Goal: Information Seeking & Learning: Compare options

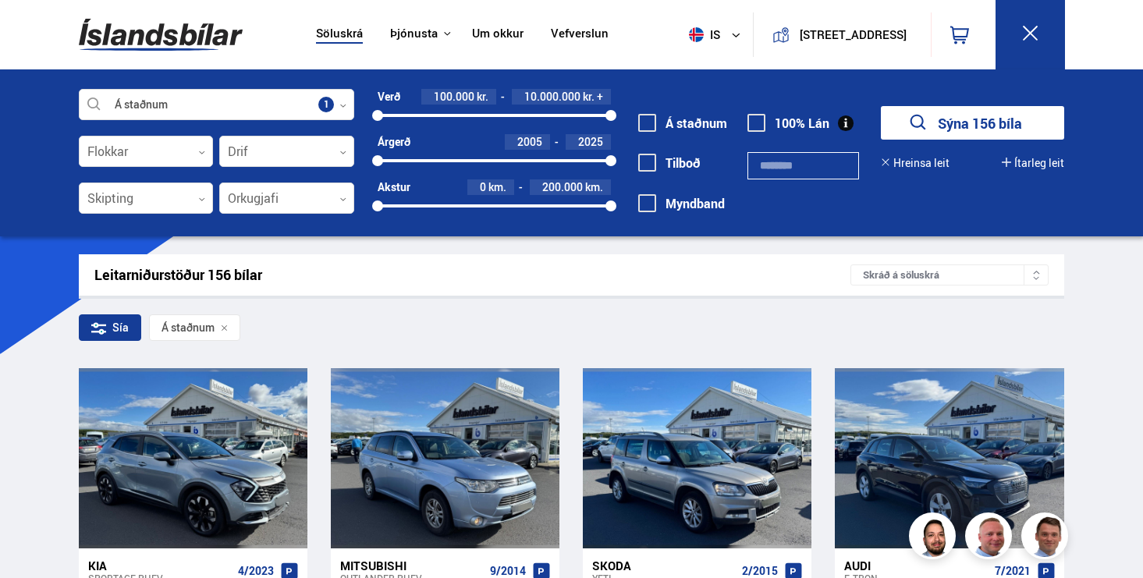
click at [147, 23] on img at bounding box center [161, 34] width 164 height 51
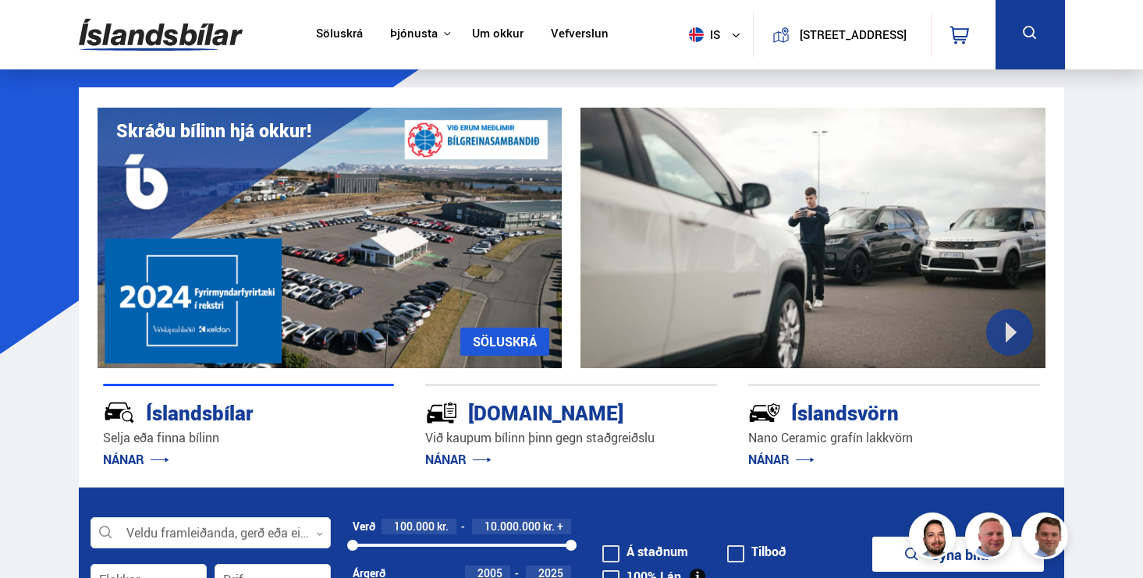
click at [325, 34] on link "Söluskrá" at bounding box center [339, 35] width 47 height 16
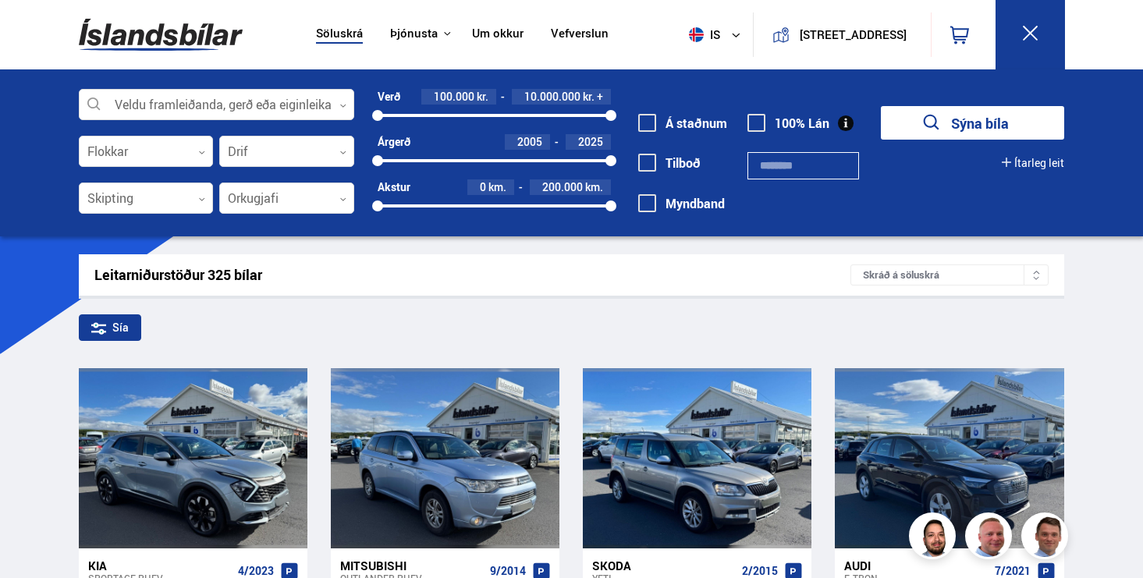
click at [679, 119] on label "Á staðnum" at bounding box center [682, 123] width 89 height 14
click at [1013, 110] on button "Sýna 156 bíla" at bounding box center [972, 123] width 183 height 34
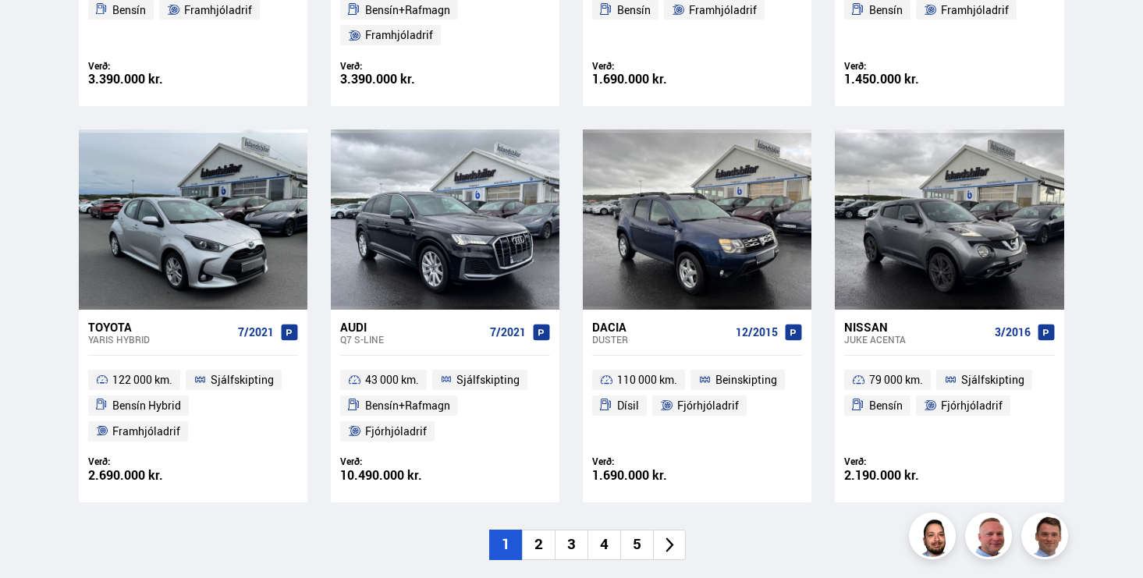
scroll to position [2191, 0]
click at [541, 540] on li "2" at bounding box center [538, 546] width 33 height 30
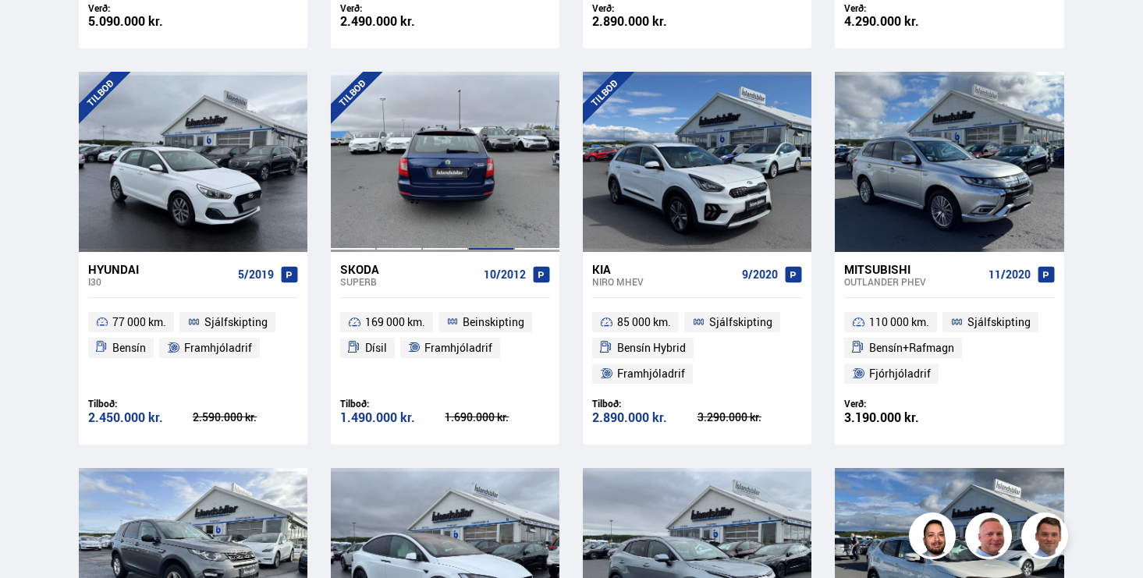
scroll to position [1805, 0]
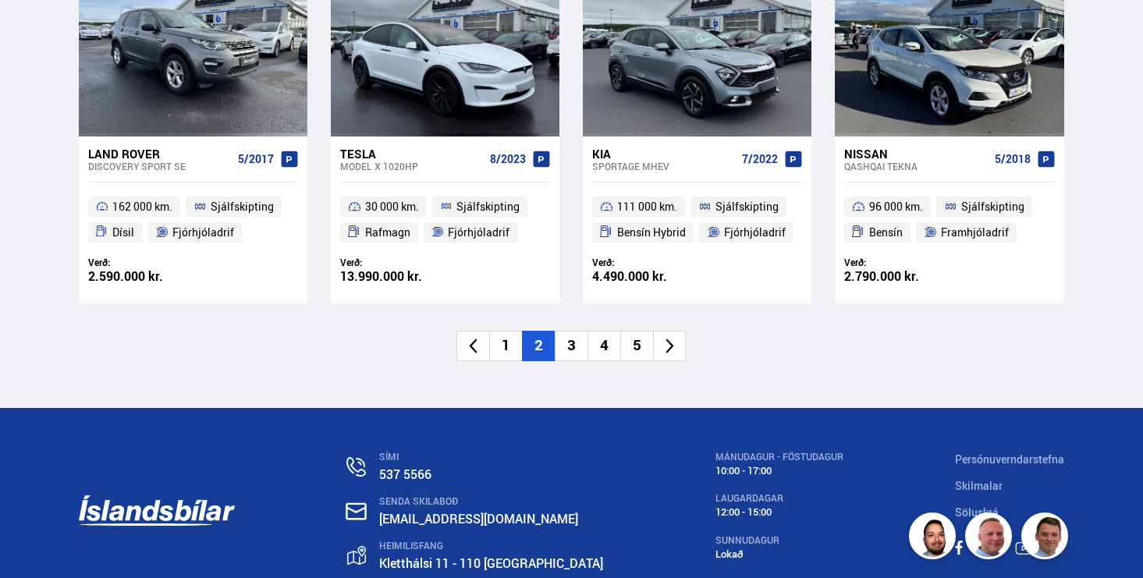
click at [575, 349] on li "3" at bounding box center [571, 346] width 33 height 30
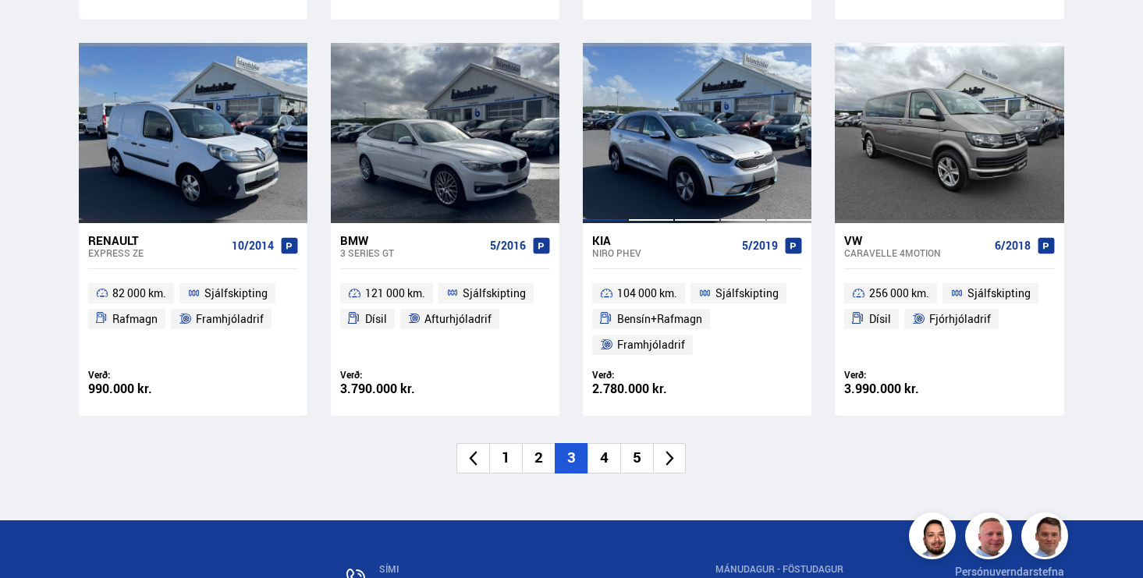
scroll to position [2280, 0]
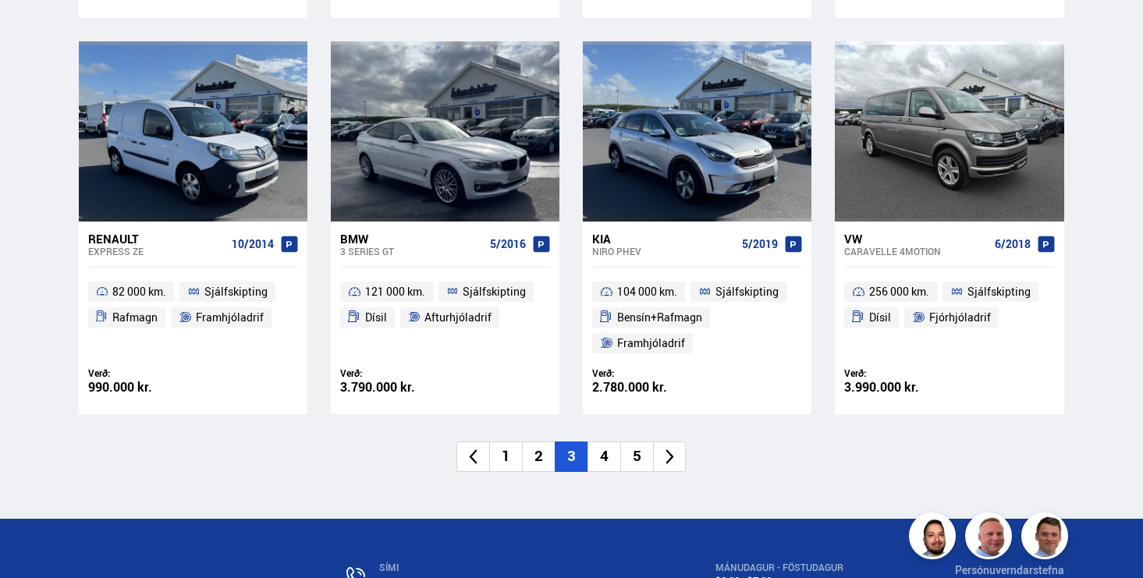
click at [593, 449] on li "4" at bounding box center [603, 457] width 33 height 30
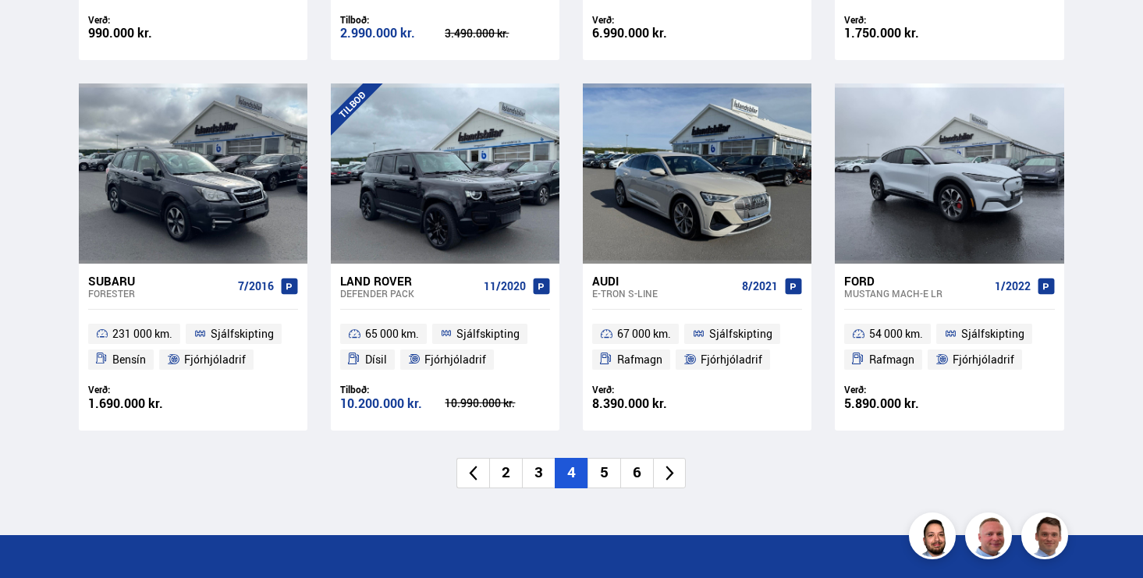
scroll to position [2216, 0]
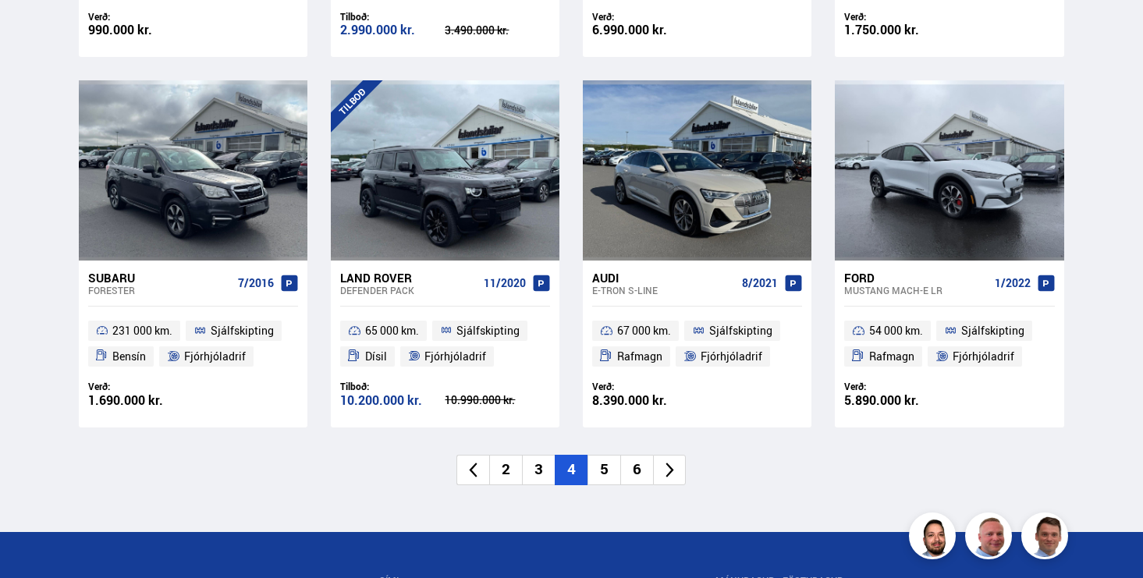
click at [609, 471] on li "5" at bounding box center [603, 470] width 33 height 30
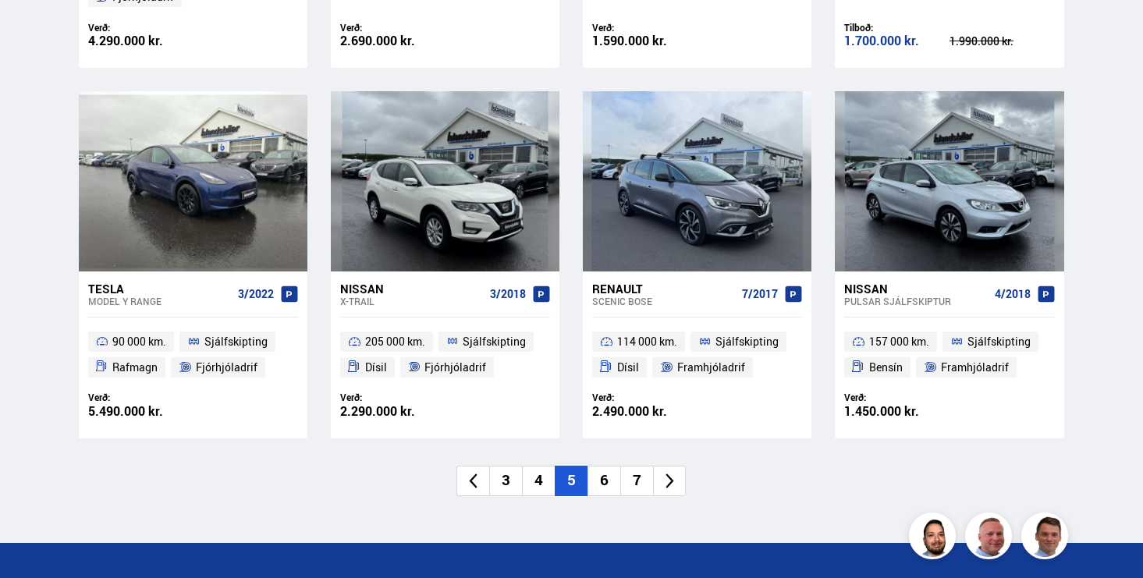
scroll to position [2231, 0]
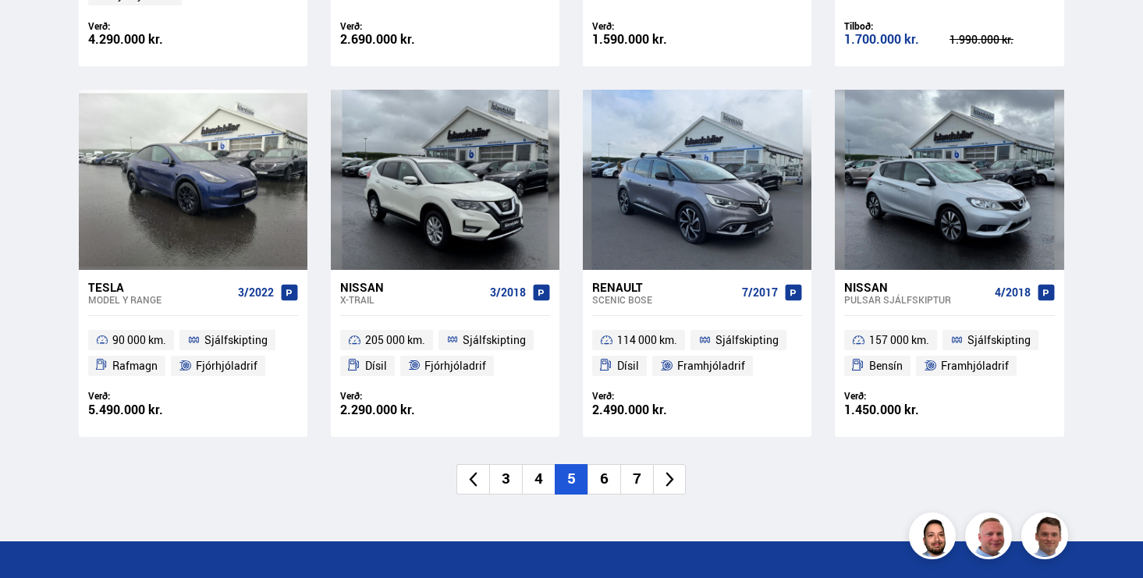
click at [600, 477] on li "6" at bounding box center [603, 479] width 33 height 30
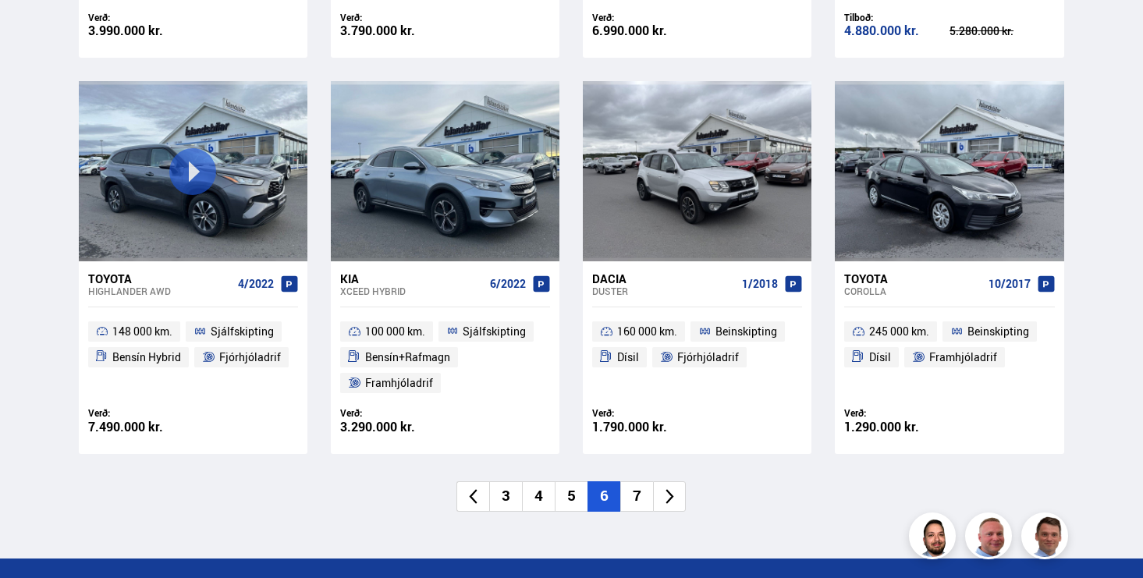
scroll to position [2362, 0]
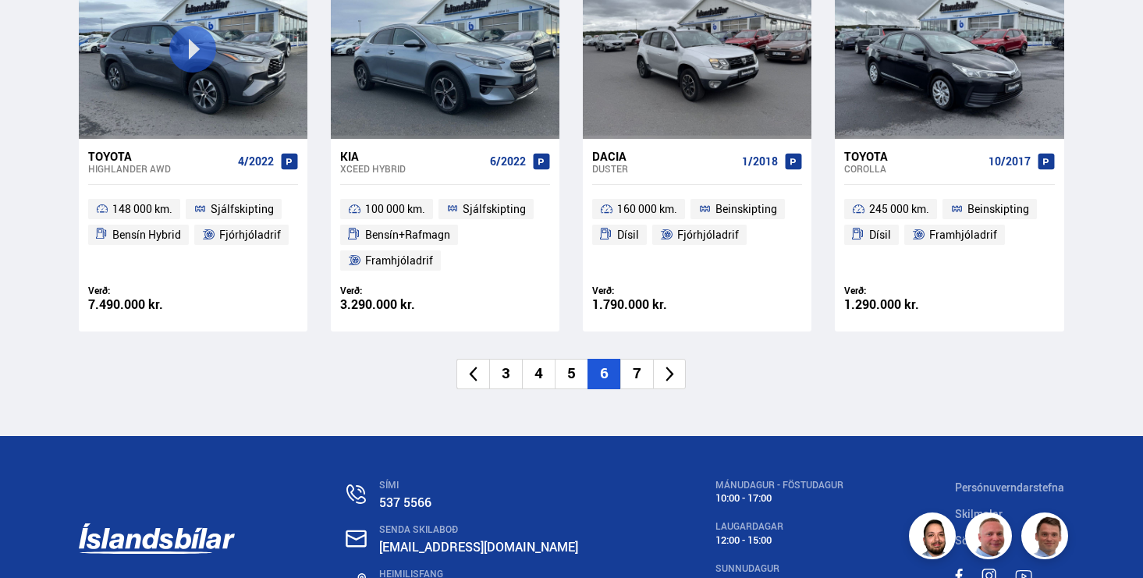
click at [634, 376] on li "7" at bounding box center [636, 374] width 33 height 30
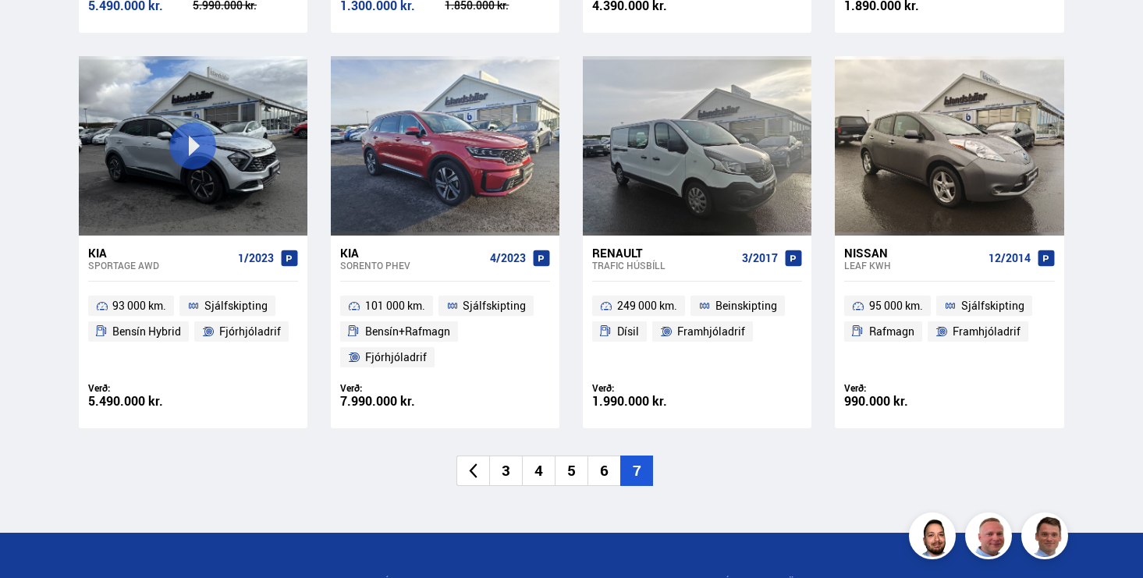
scroll to position [1080, 0]
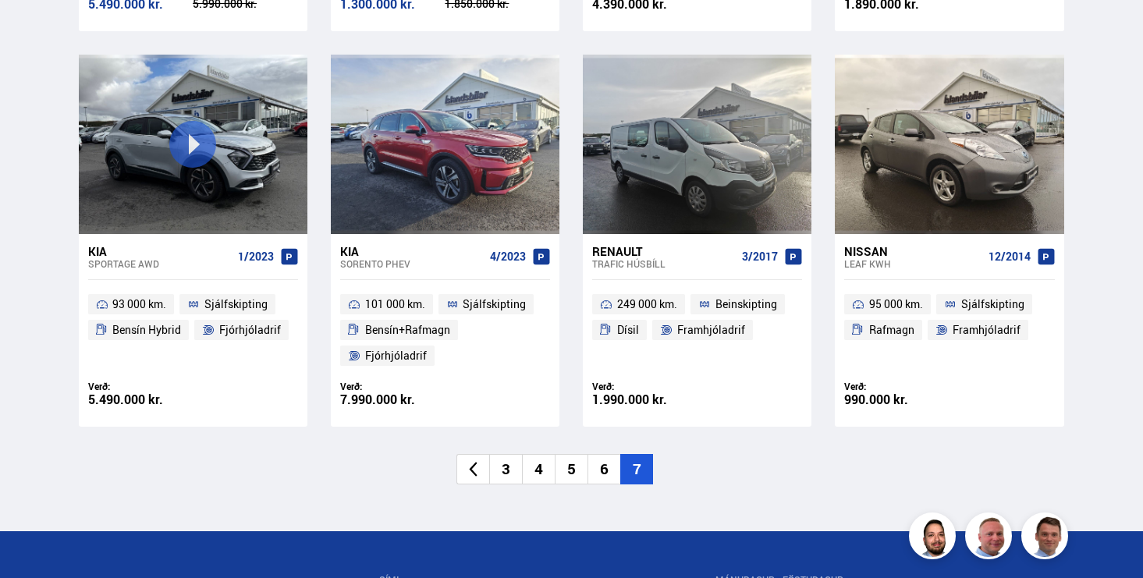
click at [471, 469] on icon at bounding box center [474, 469] width 8 height 15
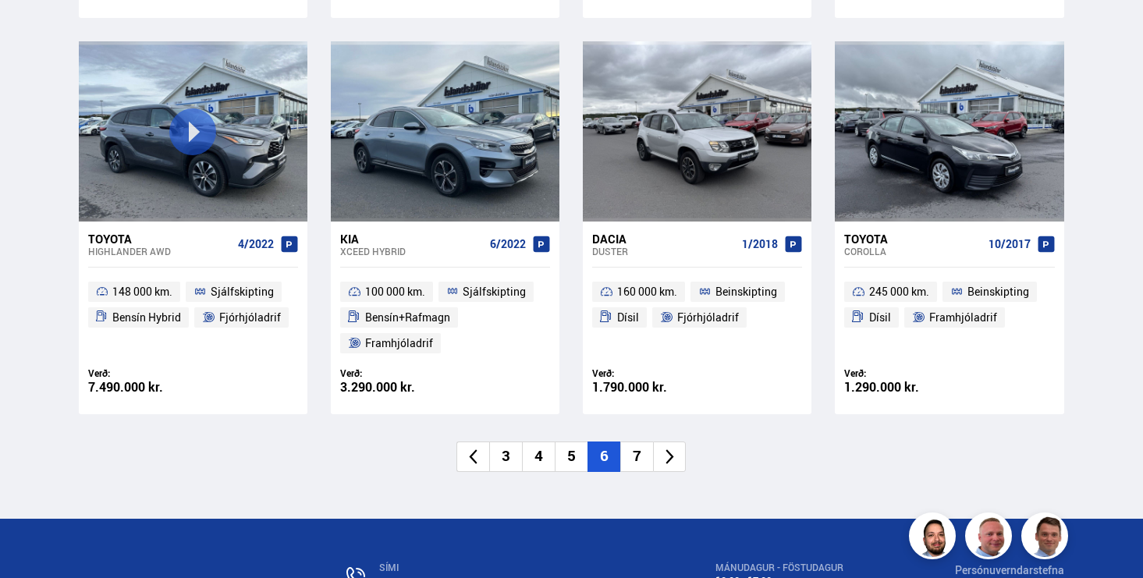
scroll to position [2288, 0]
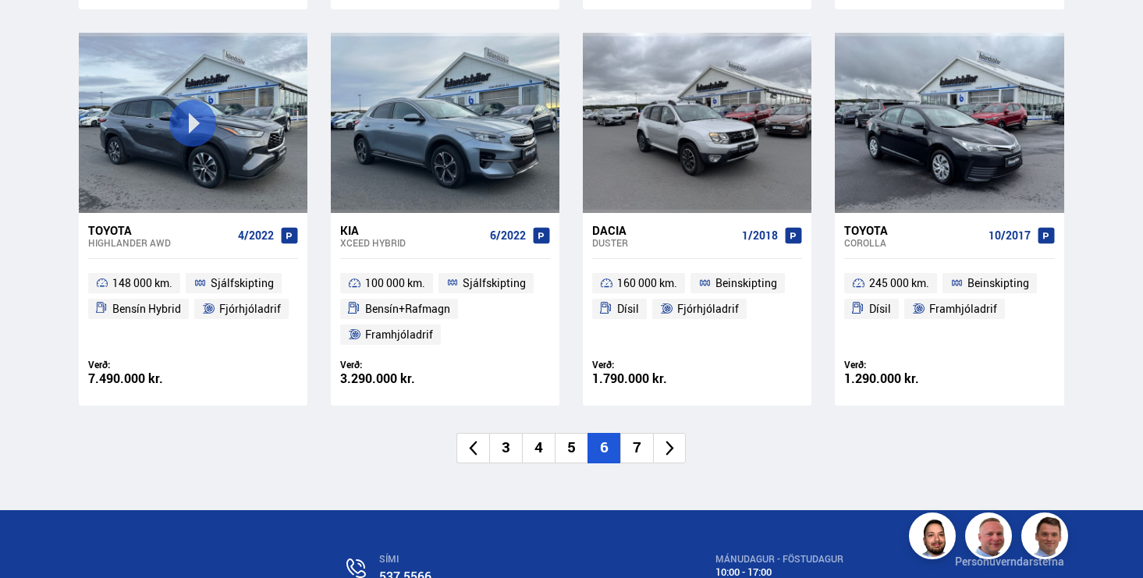
click at [476, 446] on icon at bounding box center [473, 448] width 18 height 18
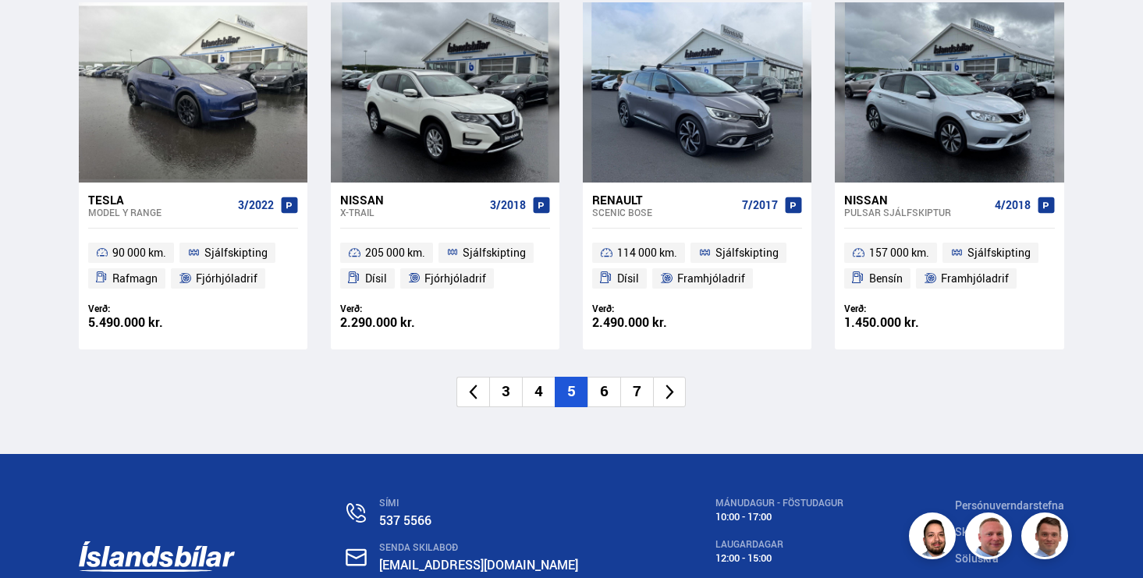
scroll to position [2327, 0]
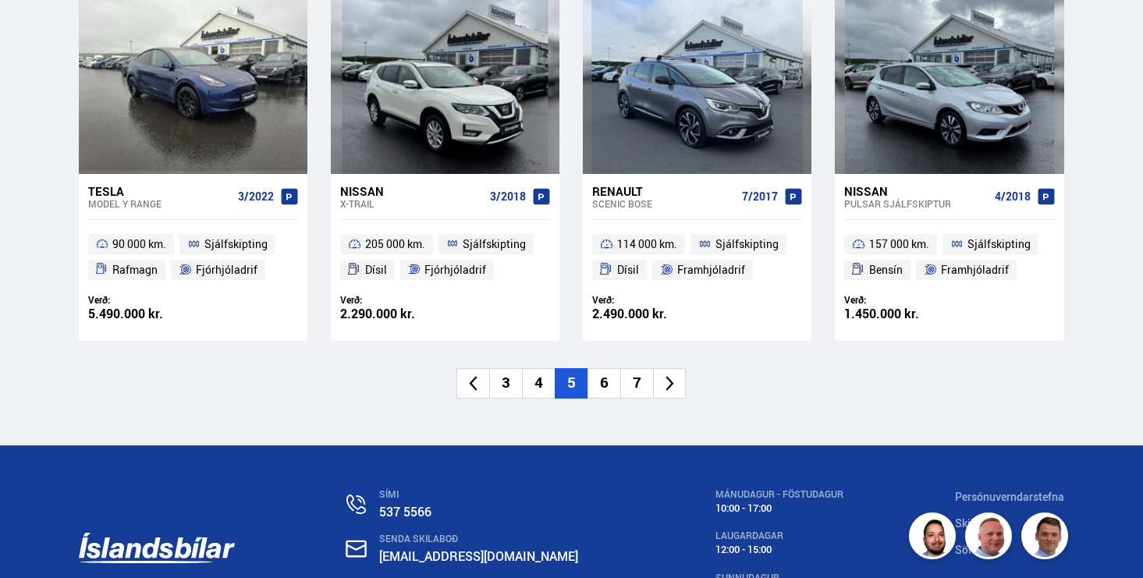
click at [539, 388] on li "4" at bounding box center [538, 383] width 33 height 30
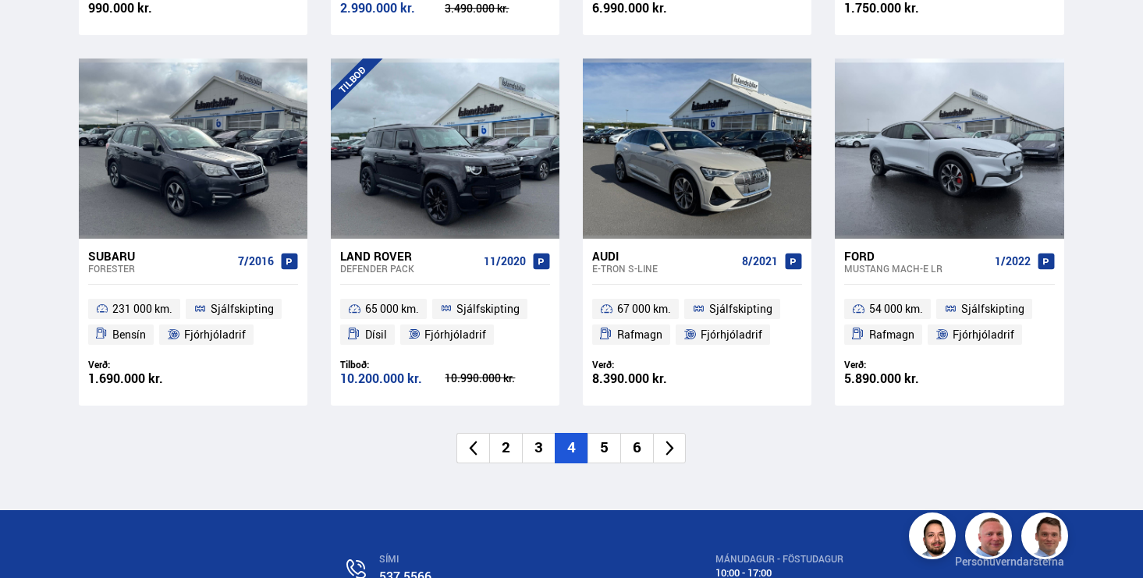
scroll to position [2240, 0]
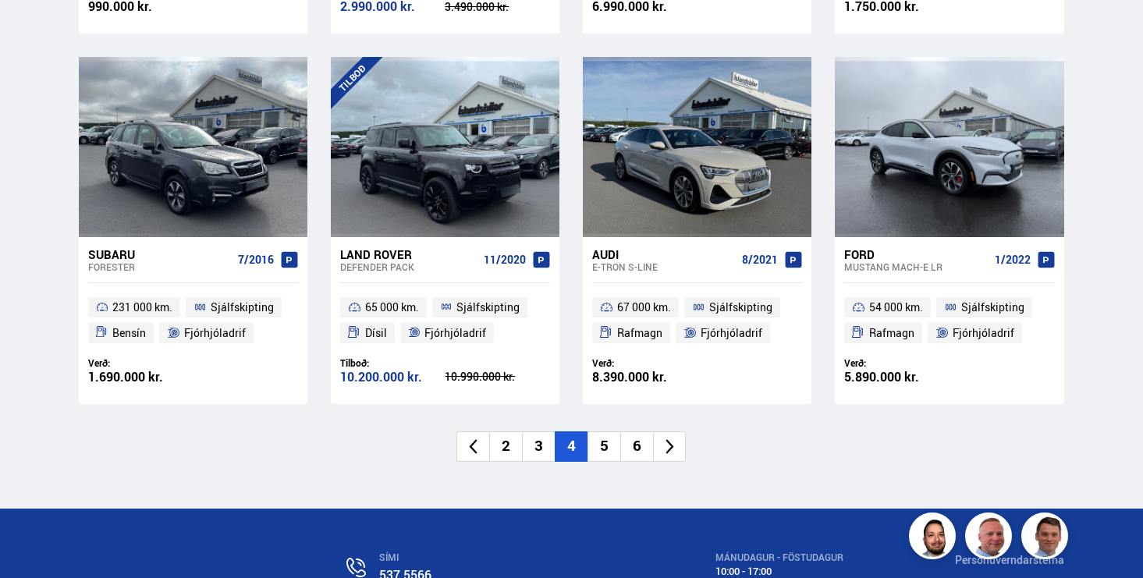
click at [540, 456] on li "3" at bounding box center [538, 446] width 33 height 30
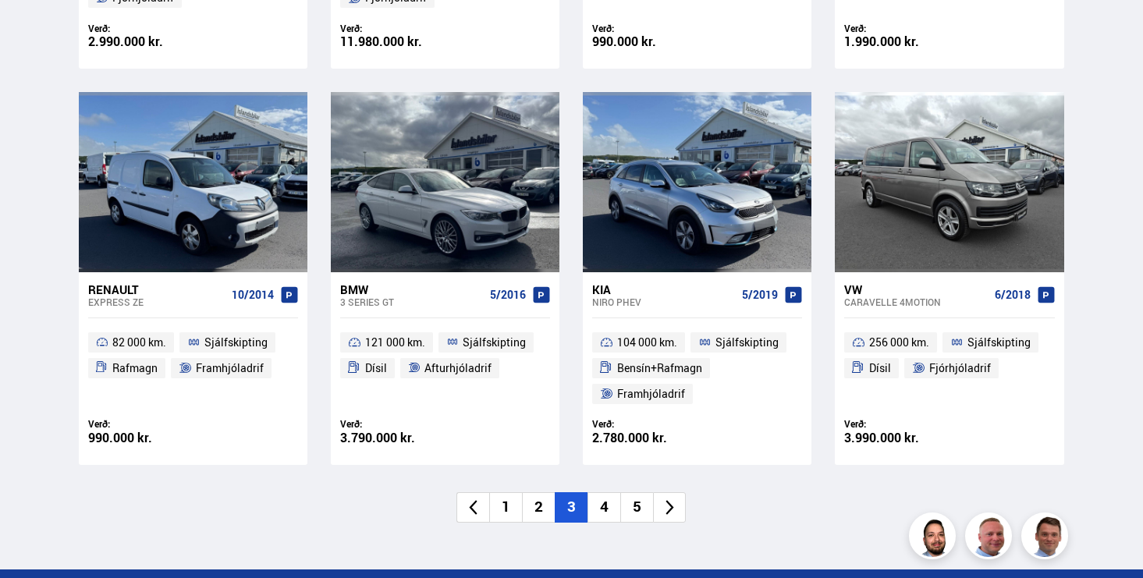
scroll to position [2232, 0]
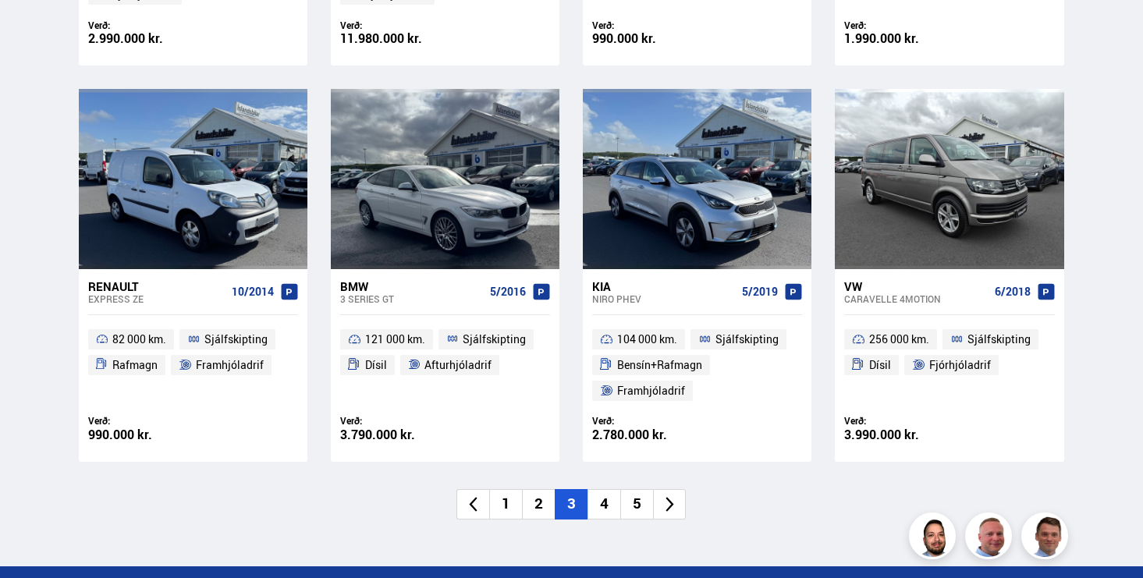
click at [546, 509] on li "2" at bounding box center [538, 504] width 33 height 30
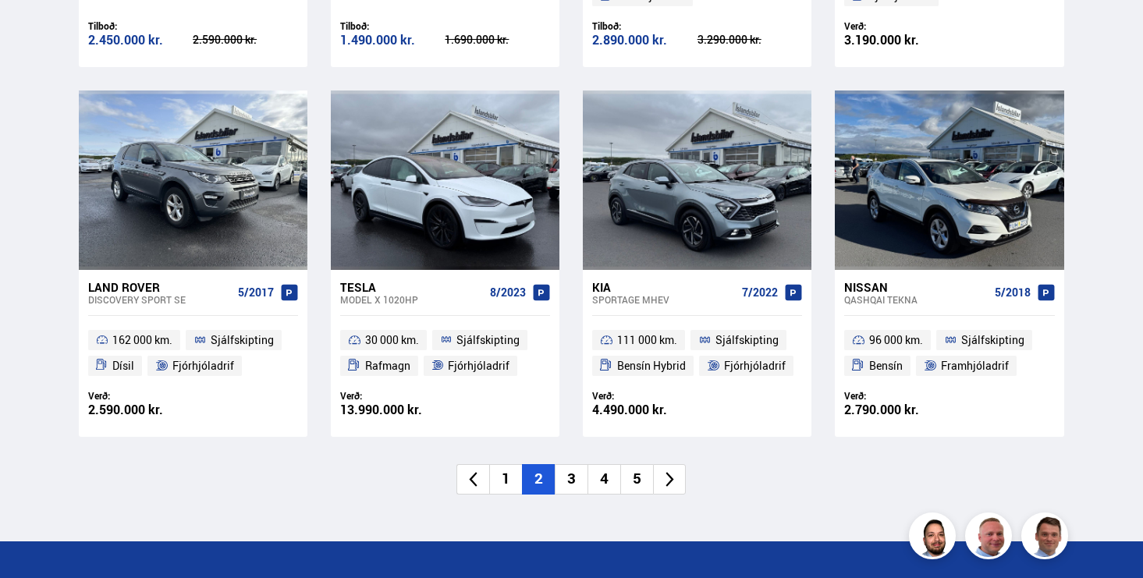
scroll to position [2194, 0]
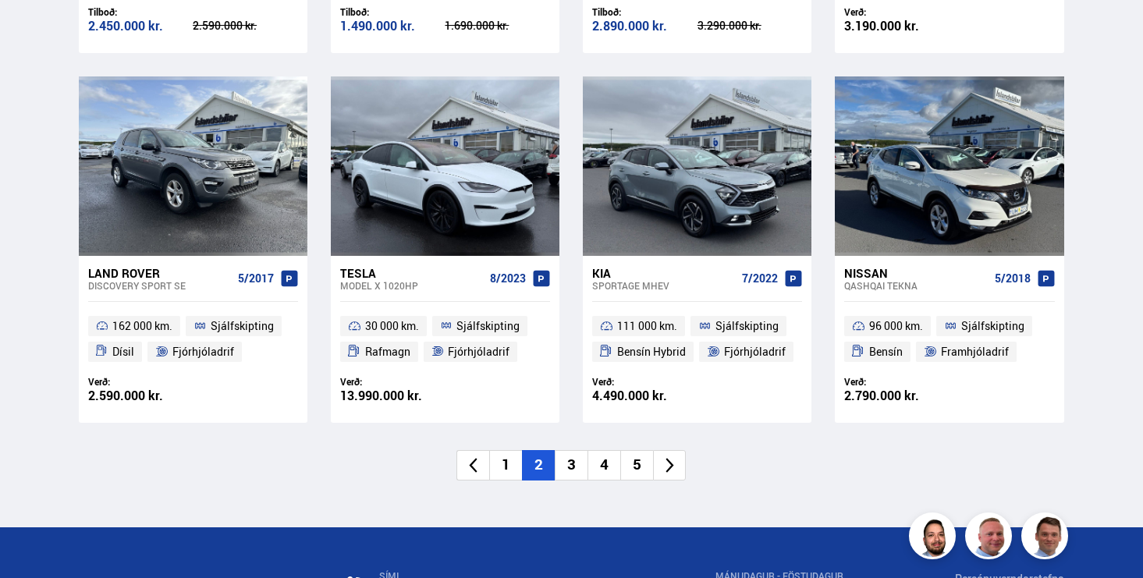
click at [500, 463] on li "1" at bounding box center [505, 465] width 33 height 30
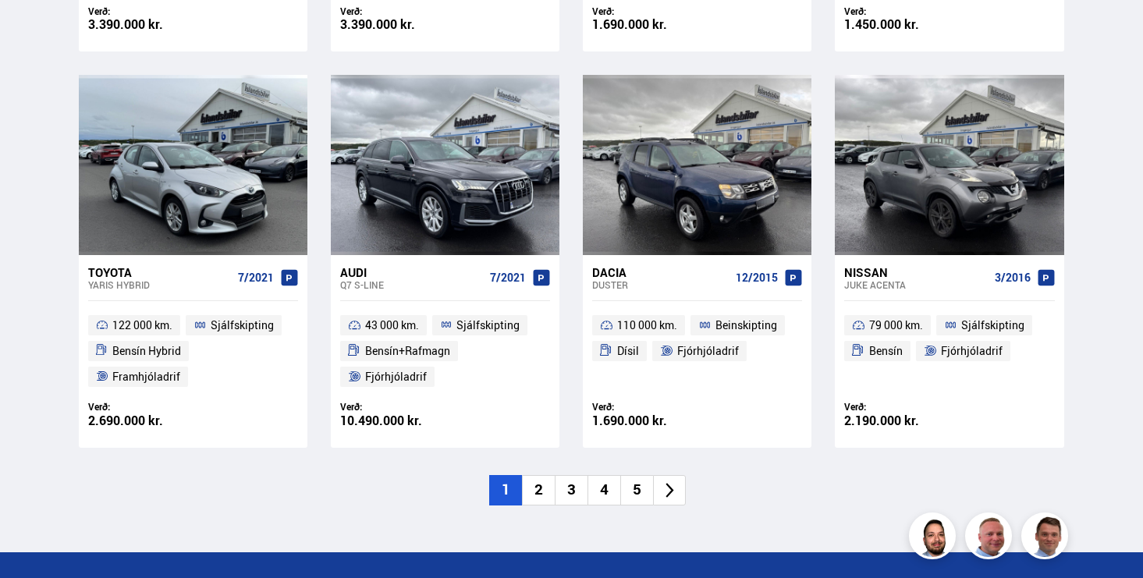
scroll to position [2248, 0]
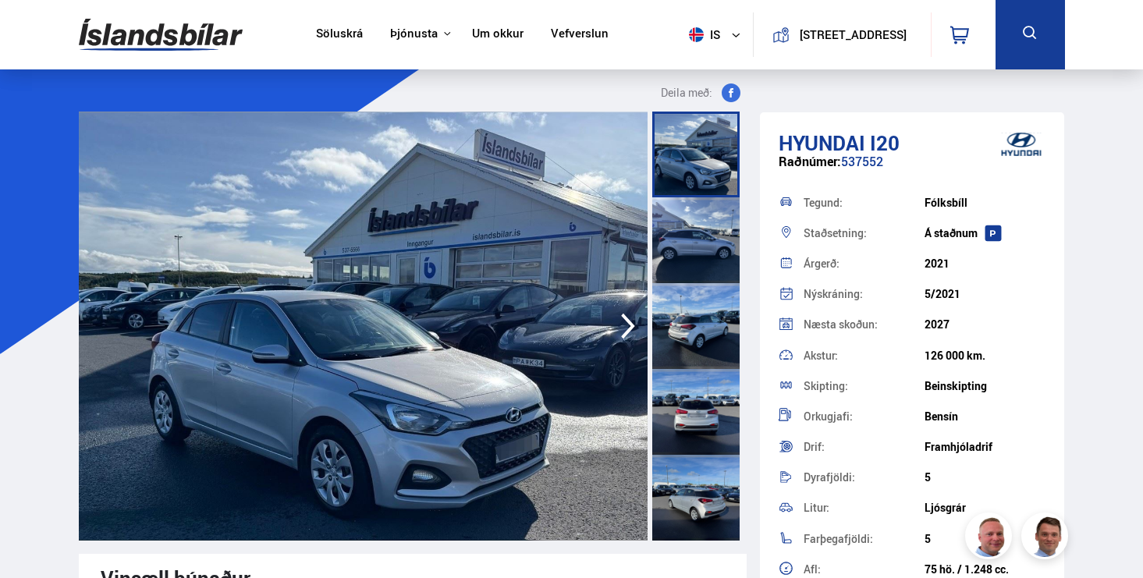
click at [551, 284] on img at bounding box center [364, 326] width 570 height 429
click at [445, 316] on img at bounding box center [364, 326] width 570 height 429
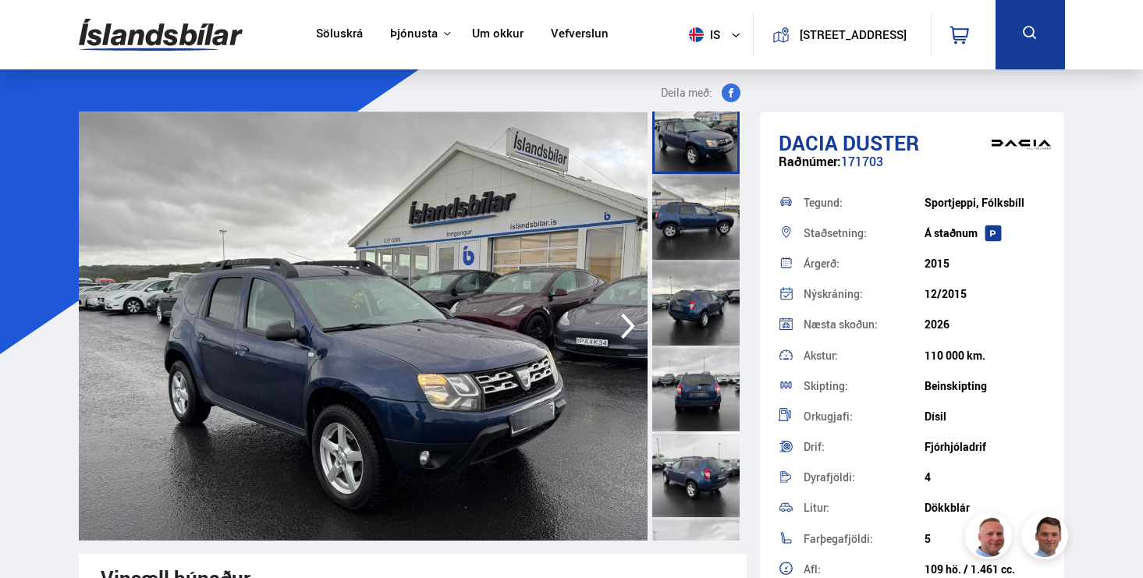
click at [443, 308] on img at bounding box center [364, 326] width 570 height 429
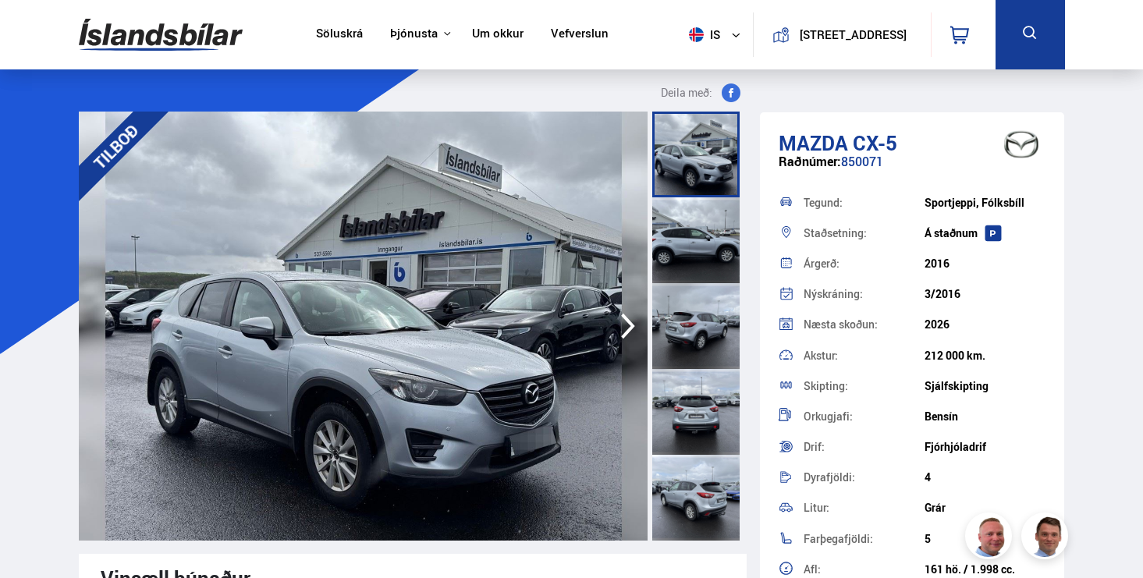
click at [407, 314] on img at bounding box center [364, 326] width 570 height 429
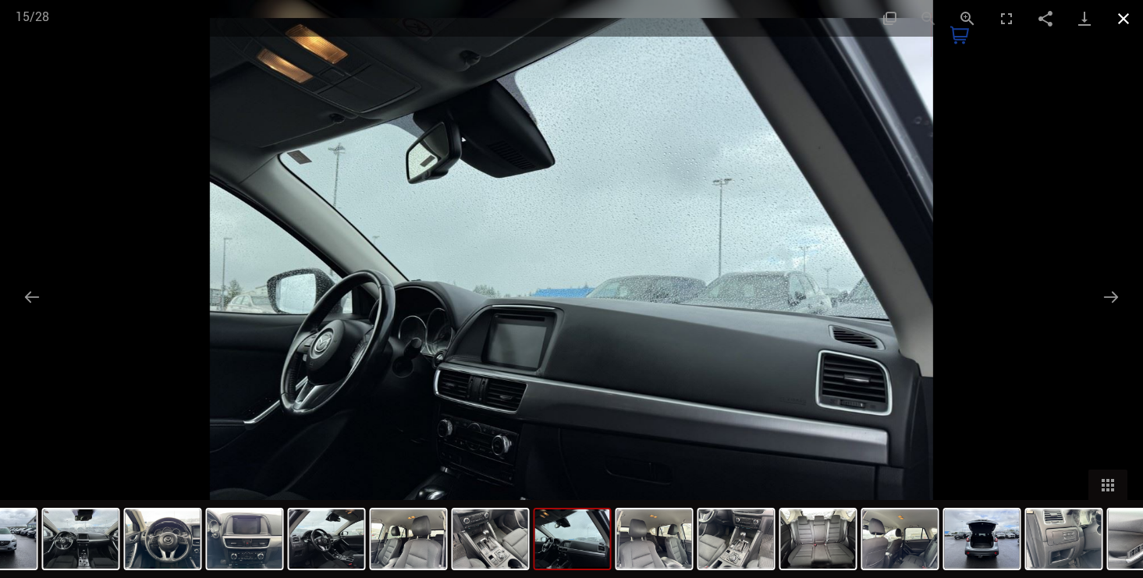
click at [1124, 21] on button "Close gallery" at bounding box center [1123, 18] width 39 height 37
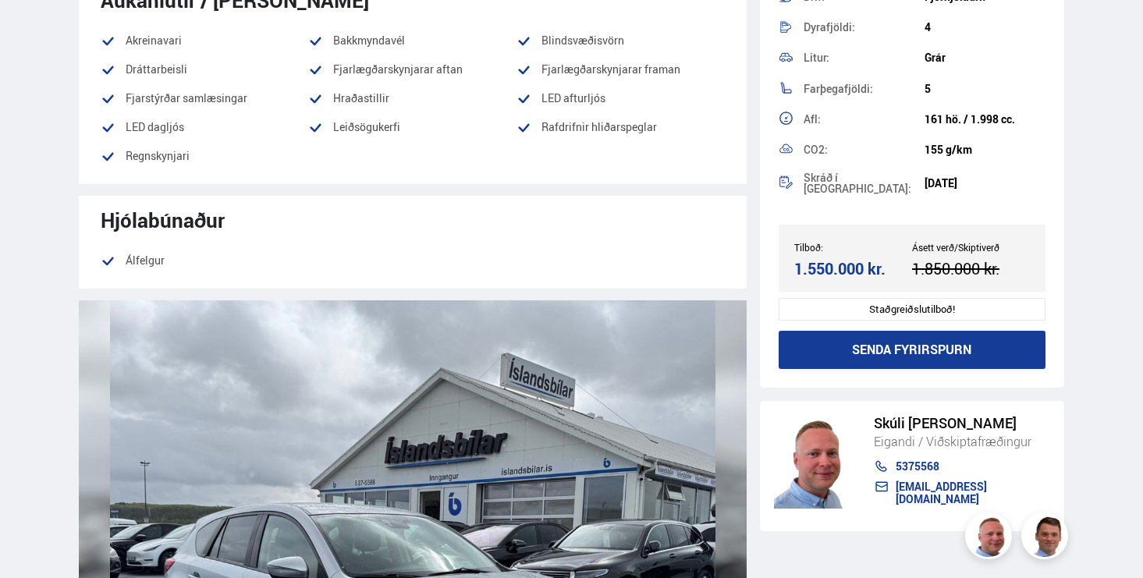
scroll to position [1457, 0]
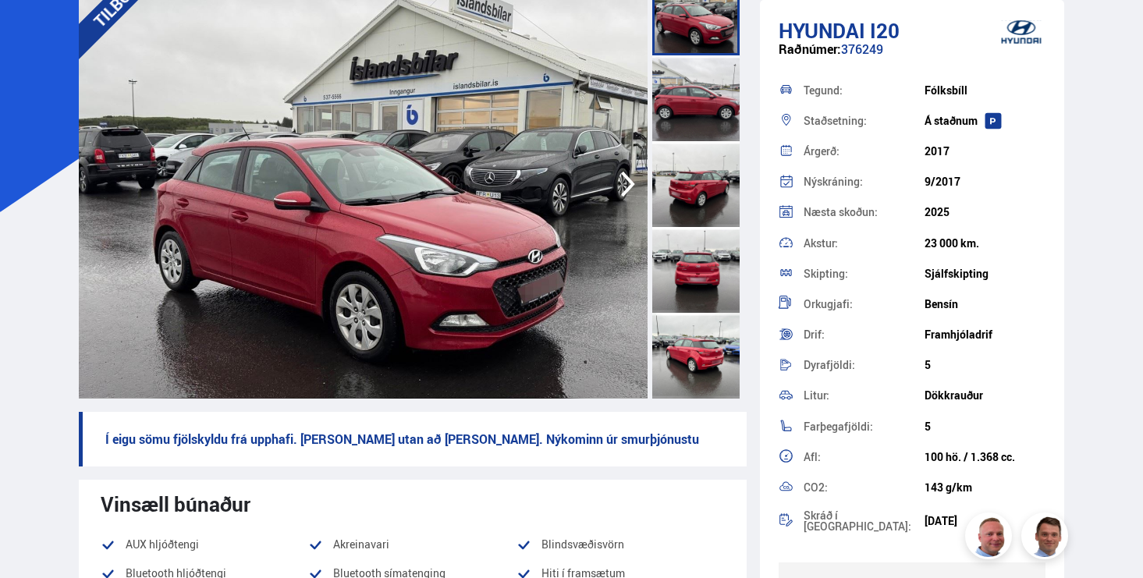
scroll to position [143, 0]
click at [562, 225] on img at bounding box center [364, 183] width 570 height 429
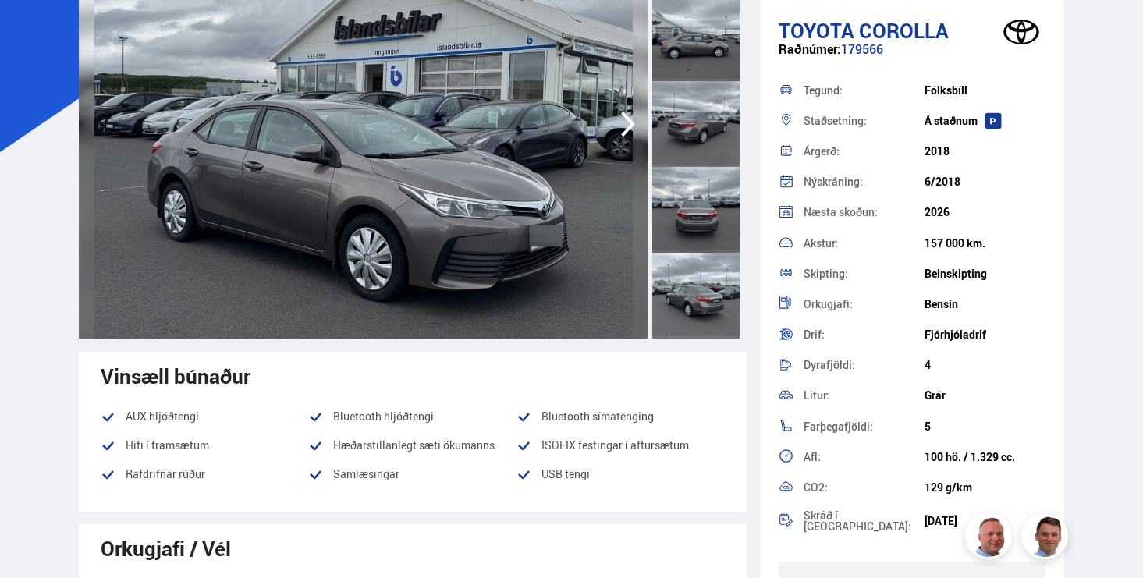
scroll to position [198, 0]
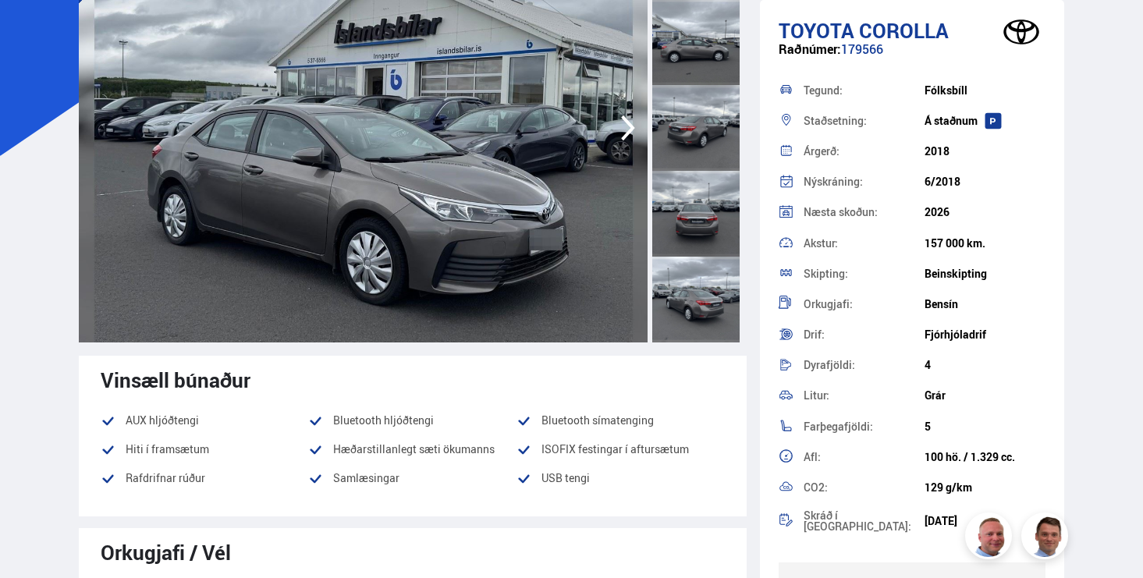
click at [455, 236] on img at bounding box center [364, 127] width 570 height 429
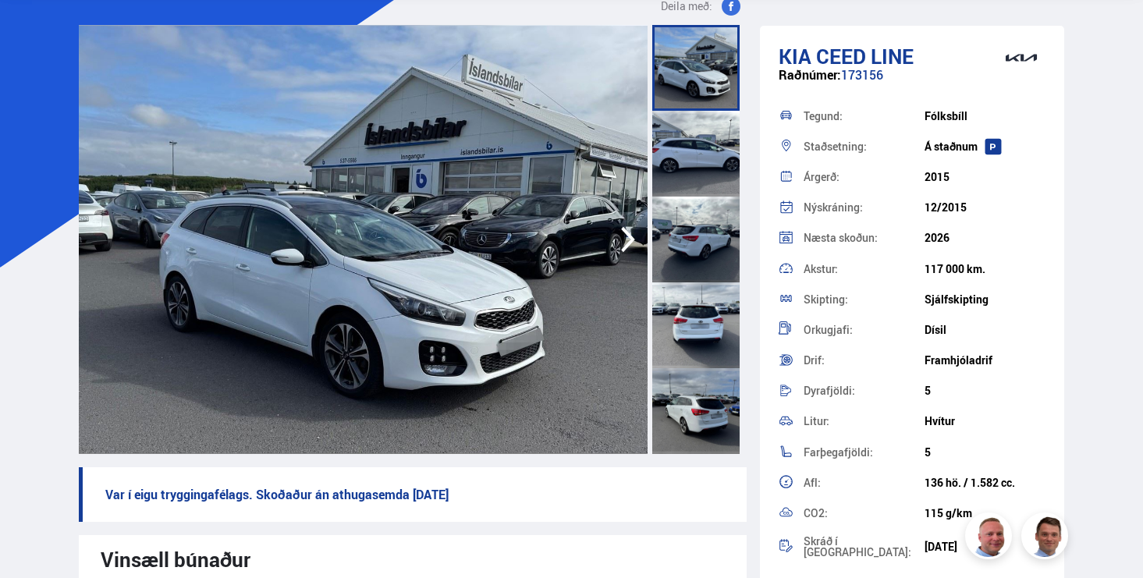
click at [470, 311] on img at bounding box center [364, 239] width 570 height 429
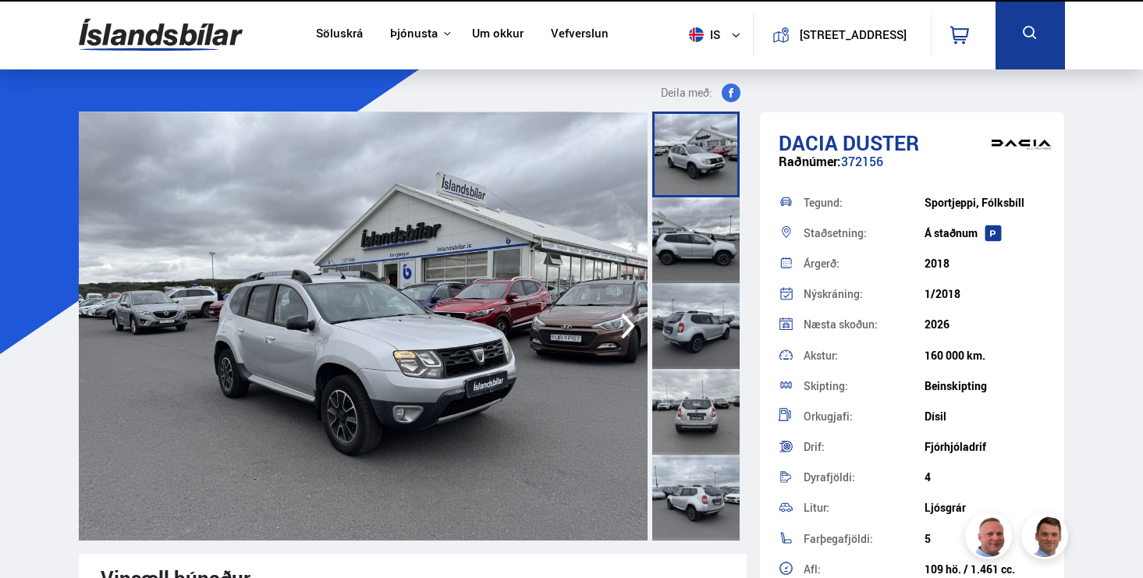
click at [445, 328] on img at bounding box center [364, 326] width 570 height 429
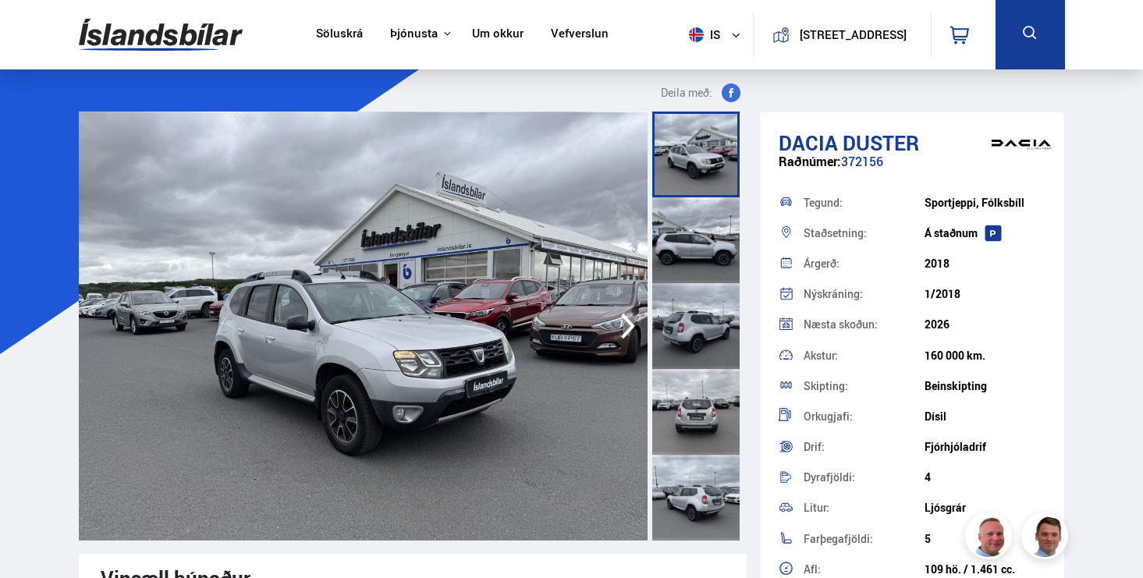
click at [440, 332] on img at bounding box center [364, 326] width 570 height 429
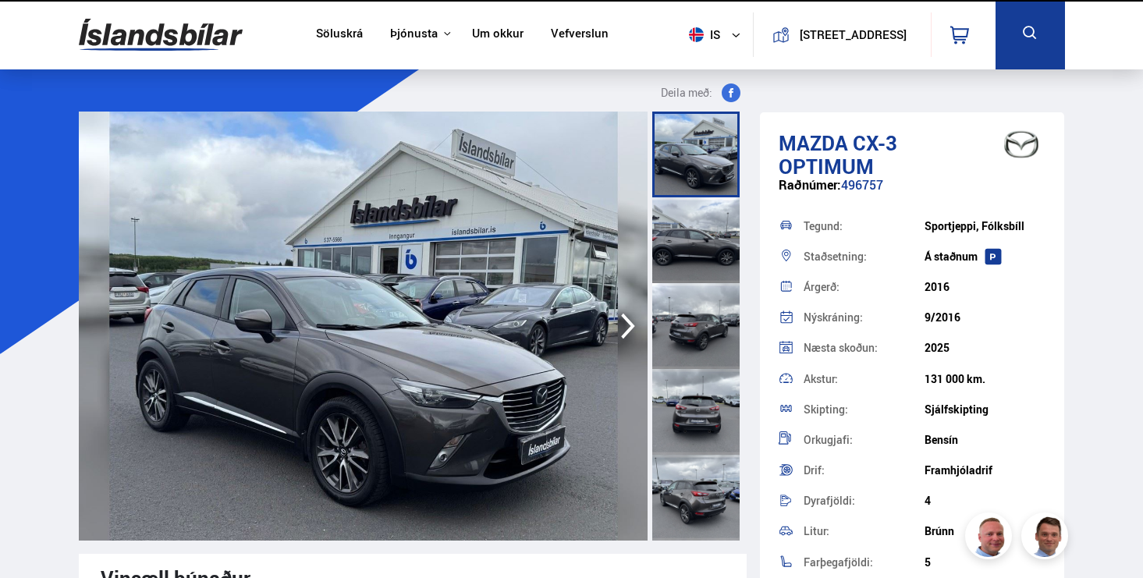
scroll to position [208, 0]
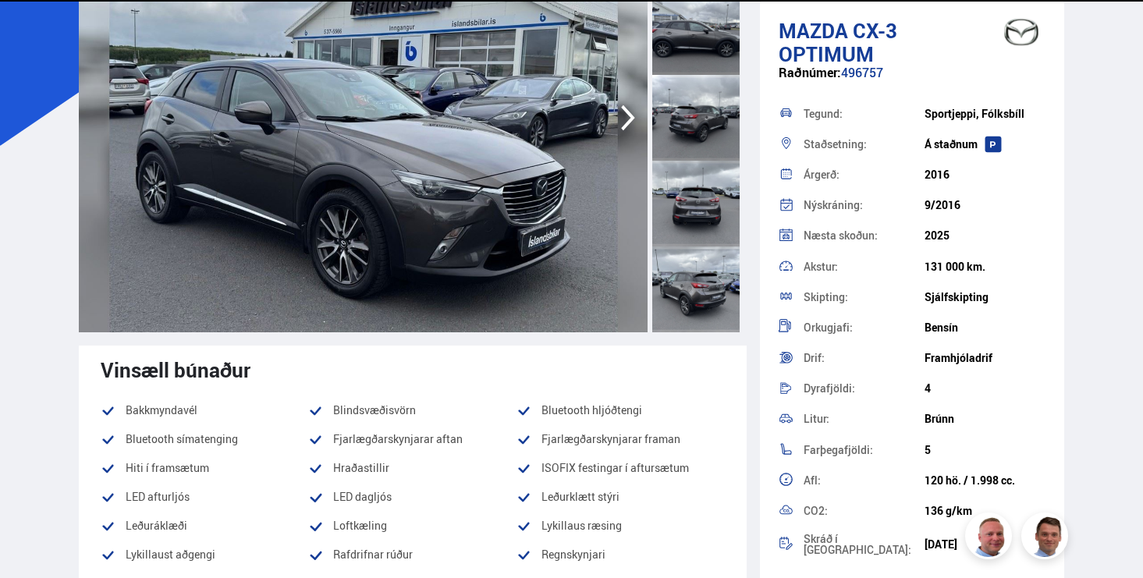
click at [459, 236] on img at bounding box center [364, 117] width 570 height 429
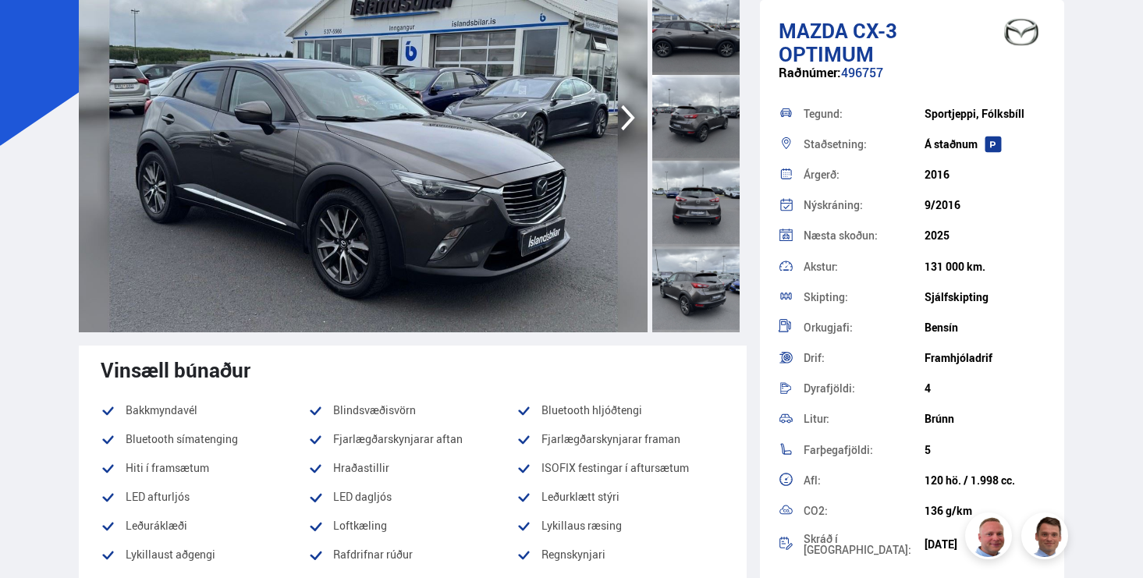
scroll to position [0, 0]
click at [422, 216] on img at bounding box center [364, 117] width 570 height 429
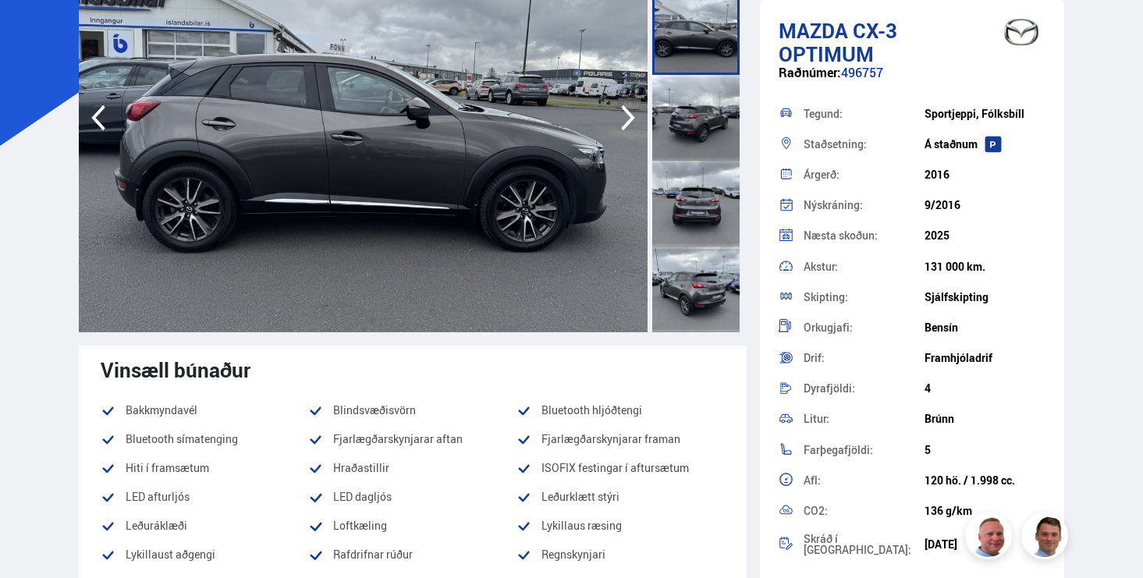
click at [385, 163] on img at bounding box center [364, 117] width 570 height 429
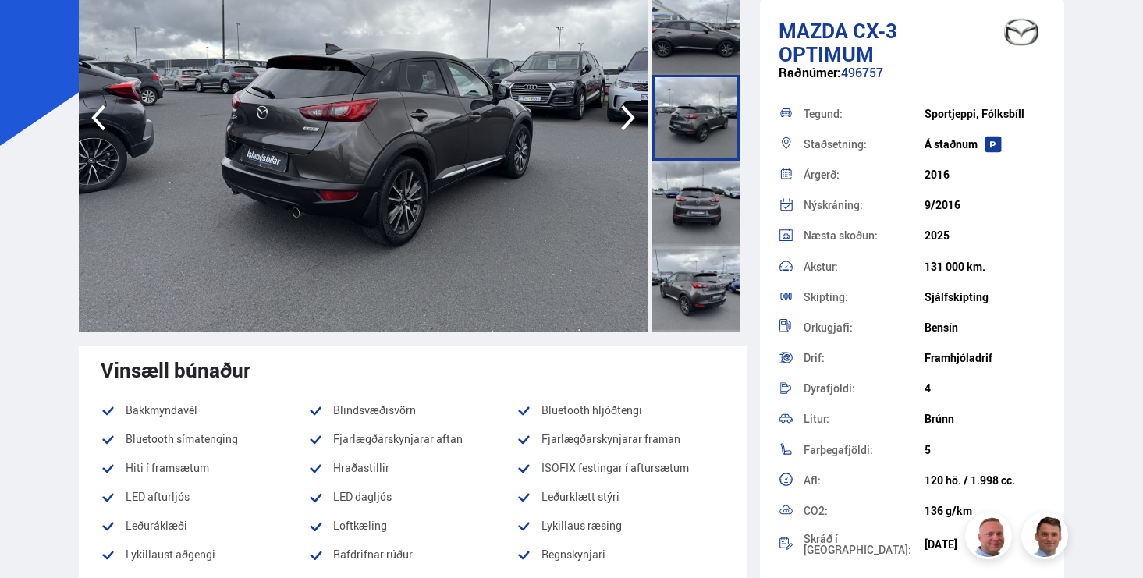
click at [321, 160] on img at bounding box center [364, 117] width 570 height 429
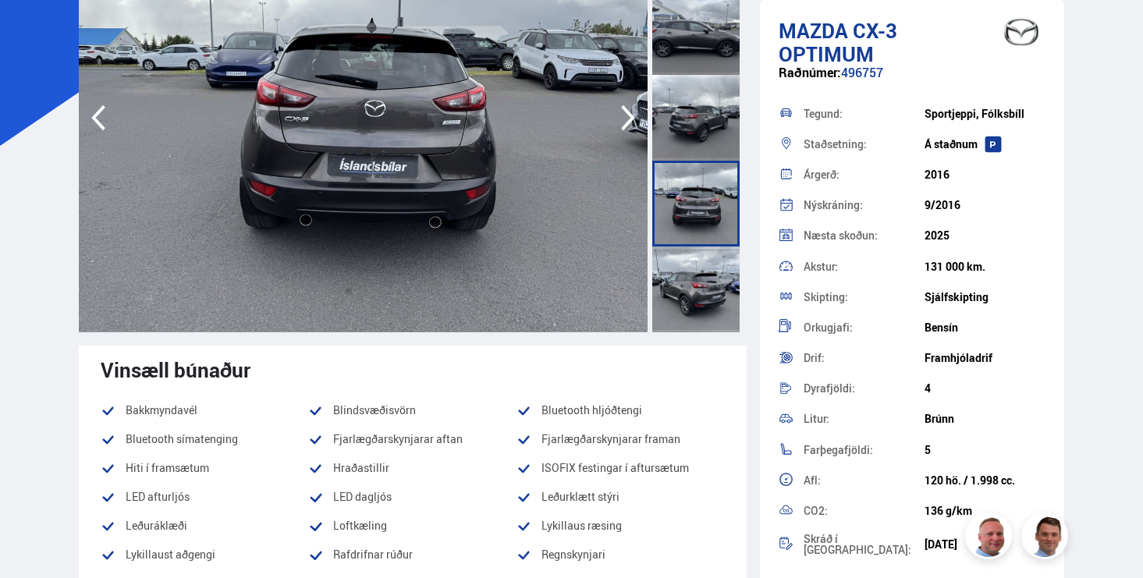
click at [323, 161] on img at bounding box center [364, 117] width 570 height 429
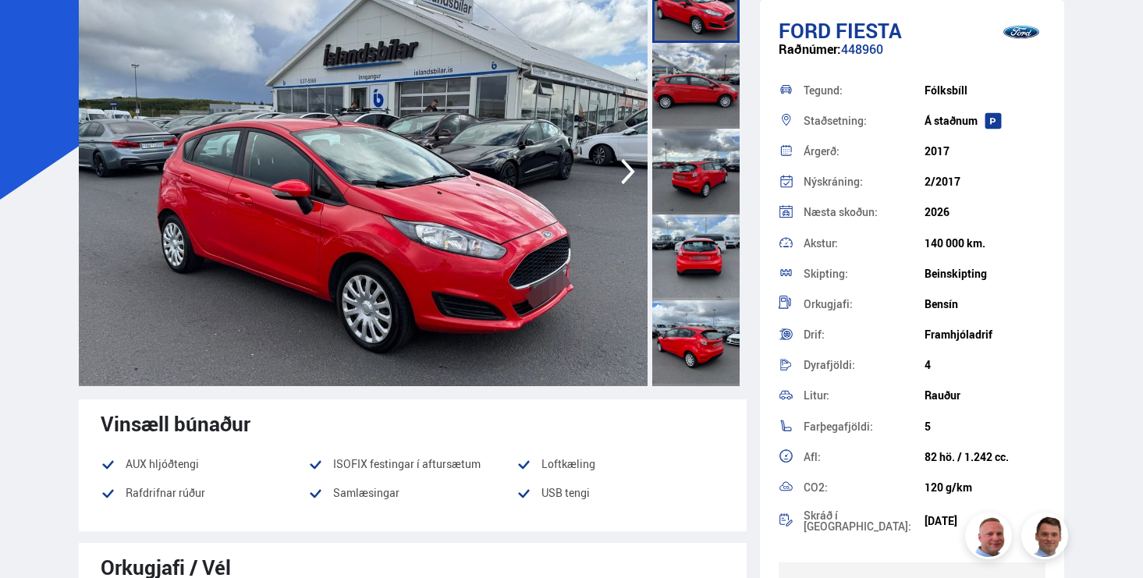
scroll to position [126, 0]
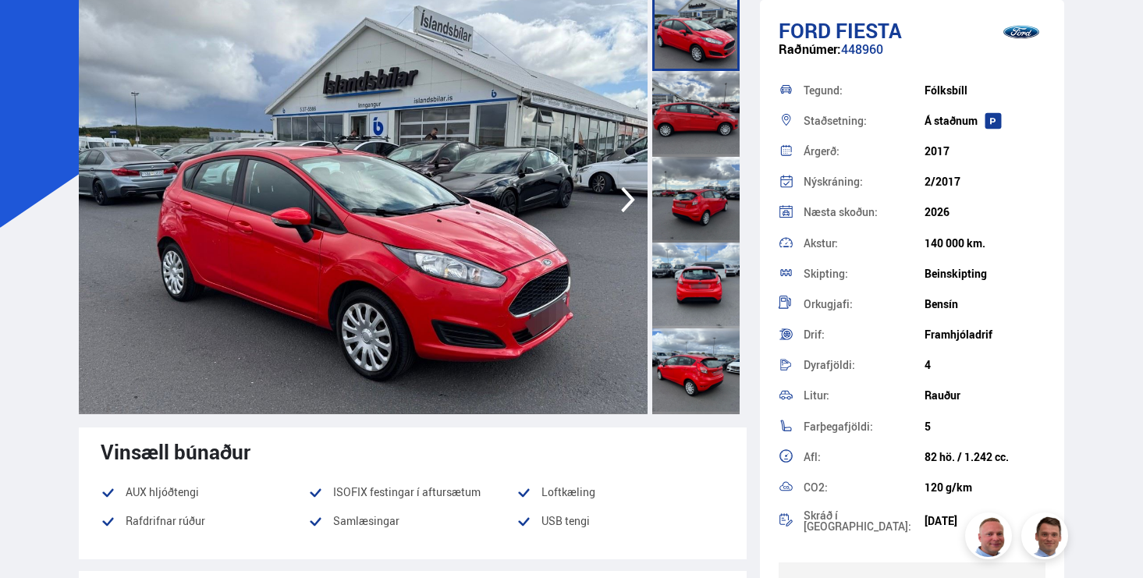
click at [395, 229] on img at bounding box center [363, 199] width 570 height 429
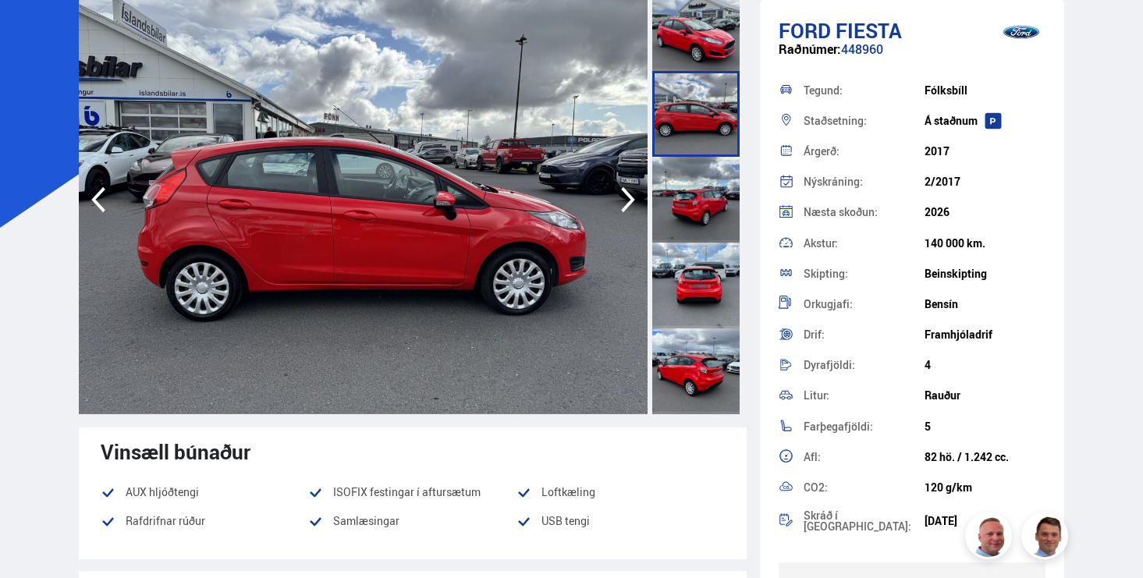
click at [328, 199] on img at bounding box center [364, 199] width 570 height 429
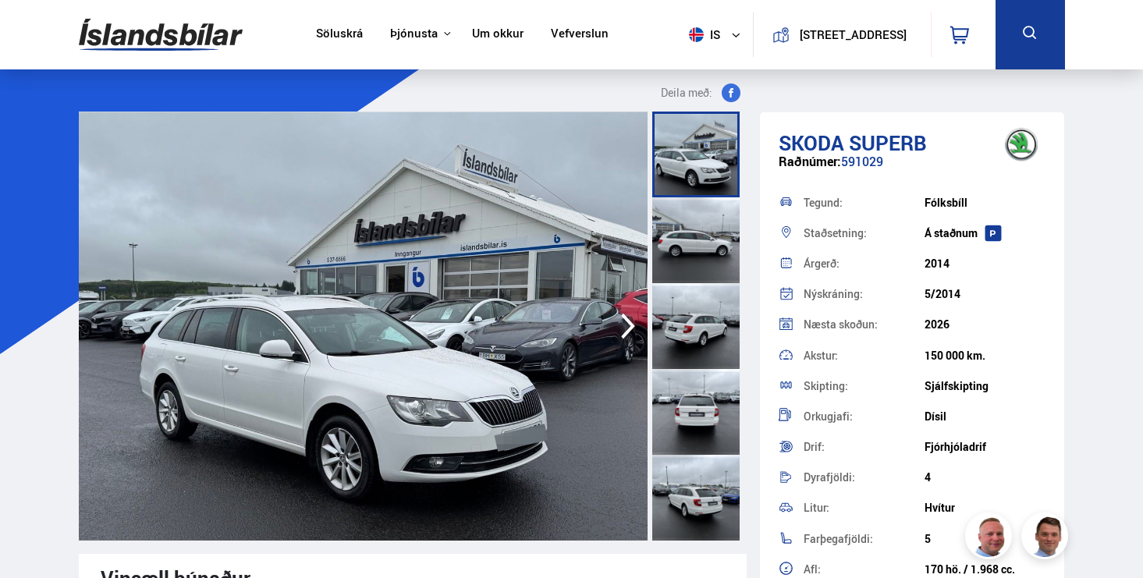
click at [350, 288] on img at bounding box center [364, 326] width 570 height 429
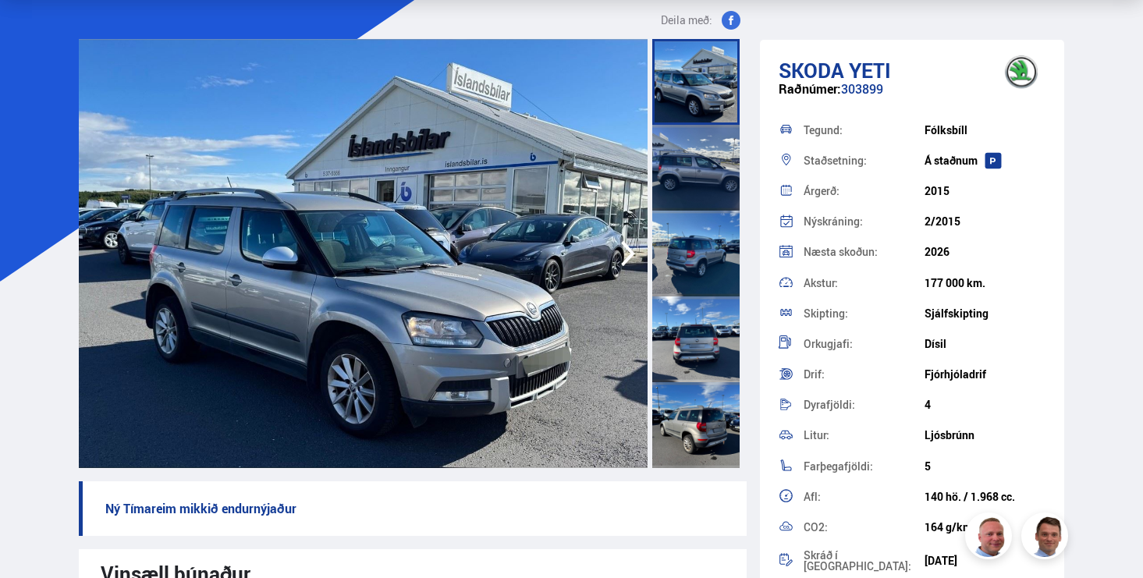
click at [352, 250] on img at bounding box center [364, 253] width 570 height 429
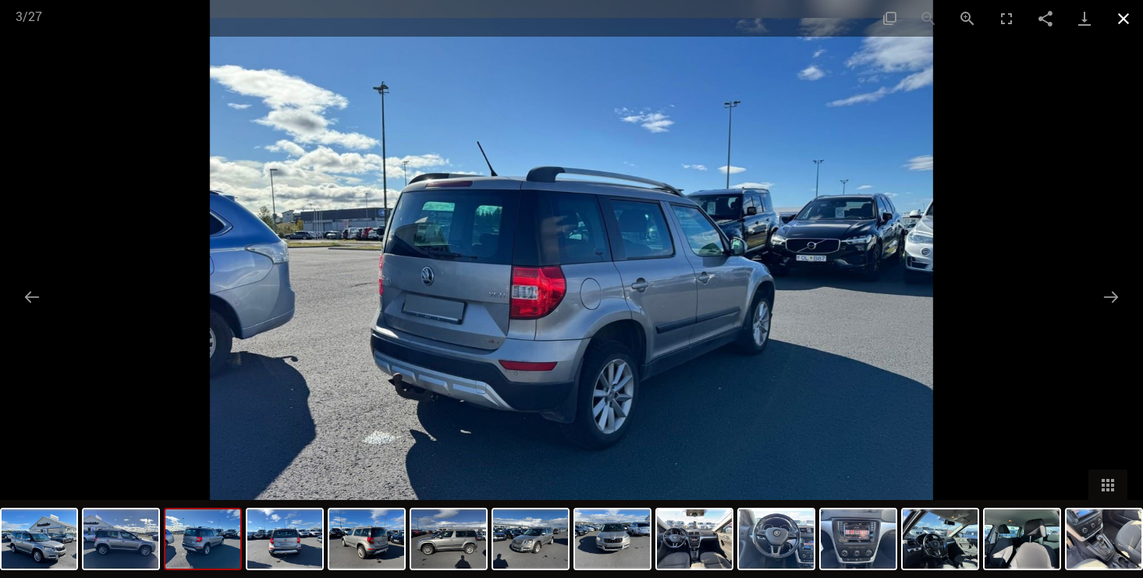
click at [1120, 18] on button "Close gallery" at bounding box center [1123, 18] width 39 height 37
